Goal: Book appointment/travel/reservation

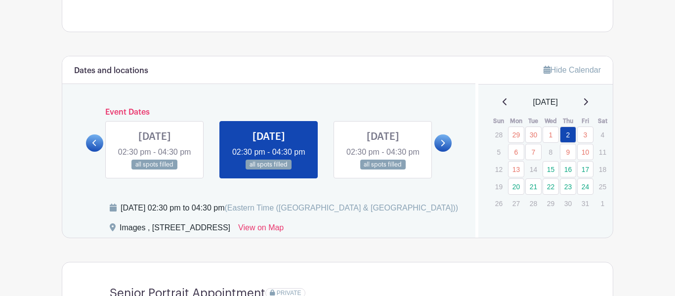
scroll to position [477, 0]
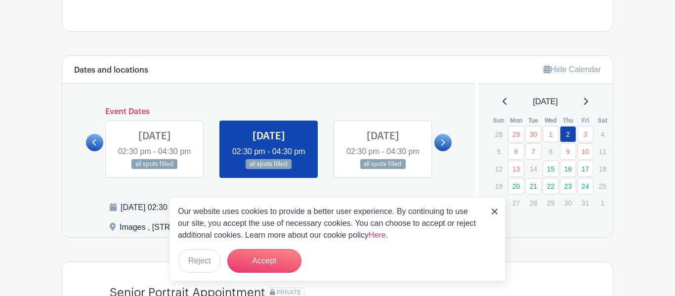
click at [269, 169] on link at bounding box center [269, 169] width 0 height 0
click at [492, 214] on img at bounding box center [495, 212] width 6 height 6
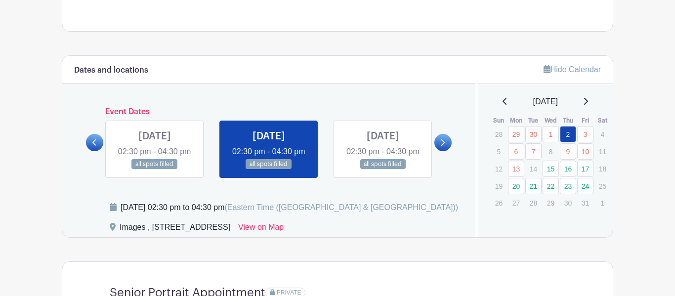
click at [269, 169] on link at bounding box center [269, 169] width 0 height 0
click at [383, 169] on link at bounding box center [383, 169] width 0 height 0
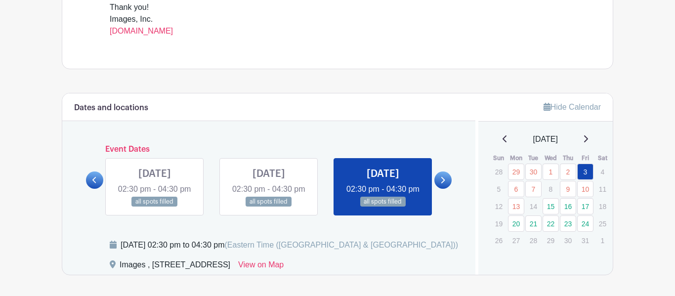
scroll to position [426, 0]
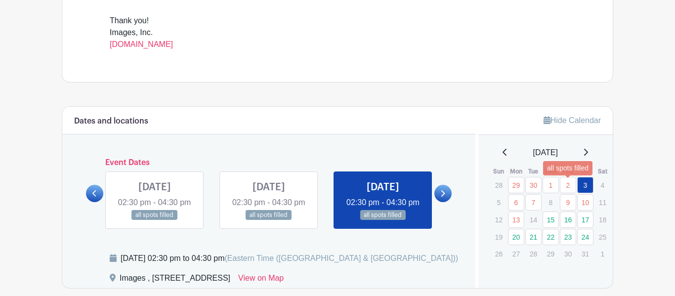
click at [568, 189] on link "2" at bounding box center [568, 185] width 16 height 16
